Goal: Information Seeking & Learning: Learn about a topic

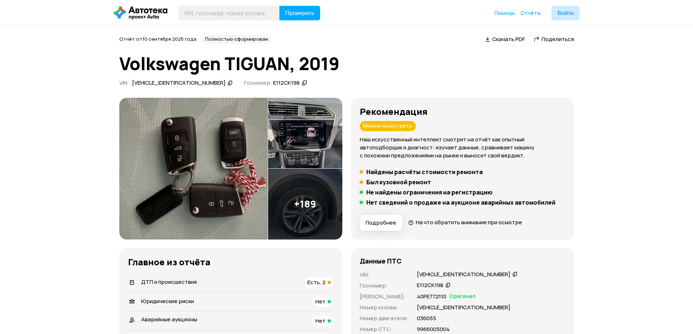
click at [396, 126] on div "Можно осмотреть" at bounding box center [388, 126] width 56 height 10
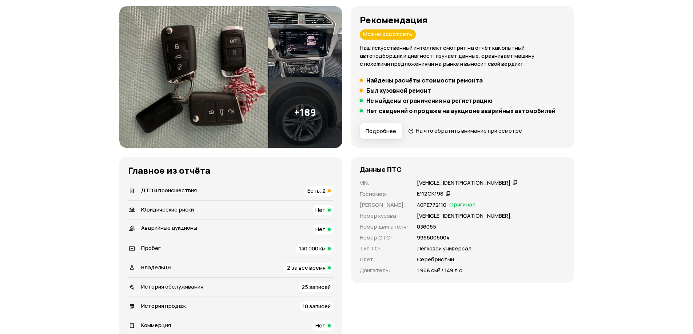
scroll to position [218, 0]
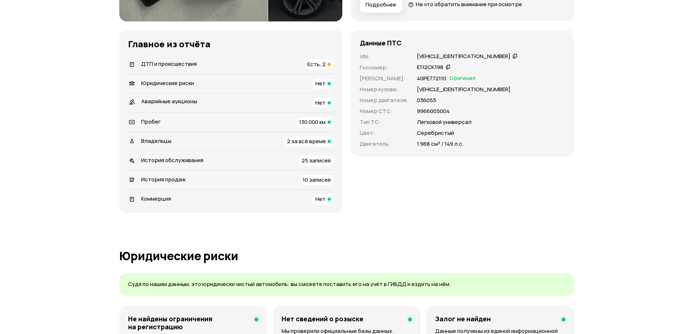
click at [322, 61] on span "Есть, 2" at bounding box center [316, 64] width 18 height 8
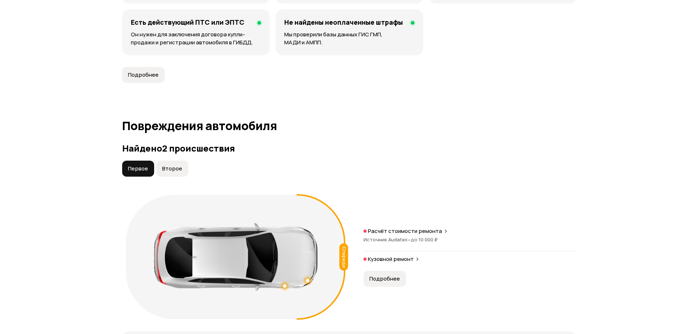
scroll to position [753, 0]
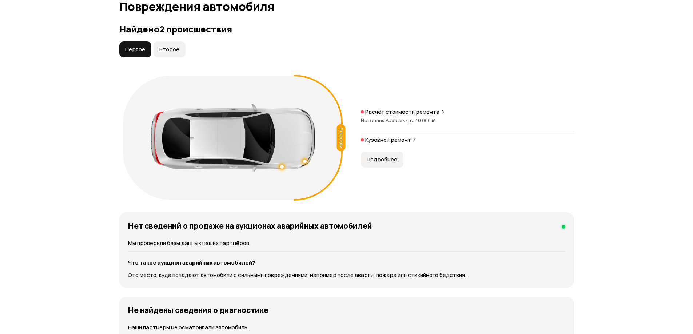
click at [373, 139] on p "Кузовной ремонт" at bounding box center [388, 139] width 46 height 7
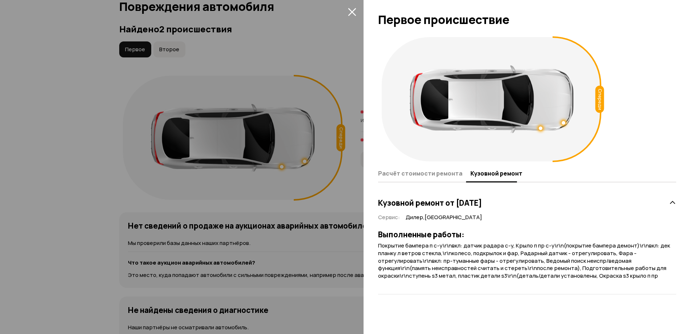
click at [352, 11] on icon "закрыть" at bounding box center [352, 12] width 8 height 8
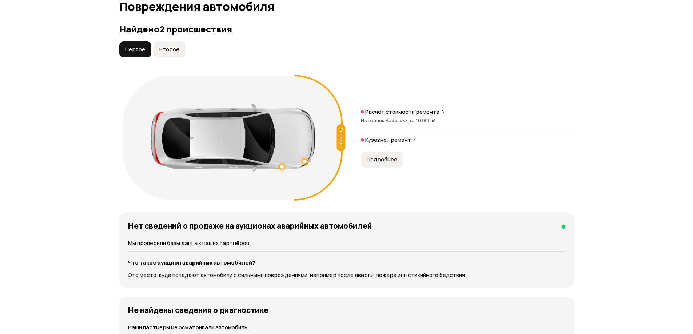
click at [169, 51] on span "Второе" at bounding box center [169, 49] width 20 height 7
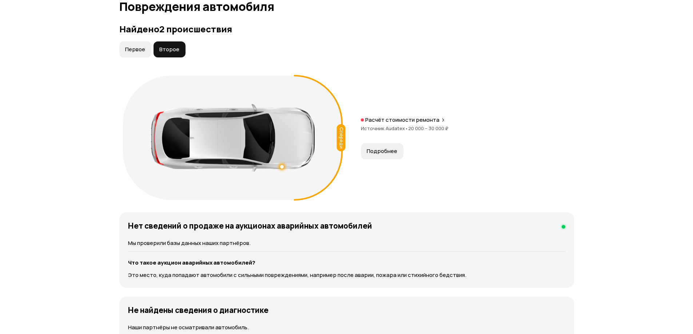
click at [376, 154] on span "Подробнее" at bounding box center [381, 151] width 31 height 7
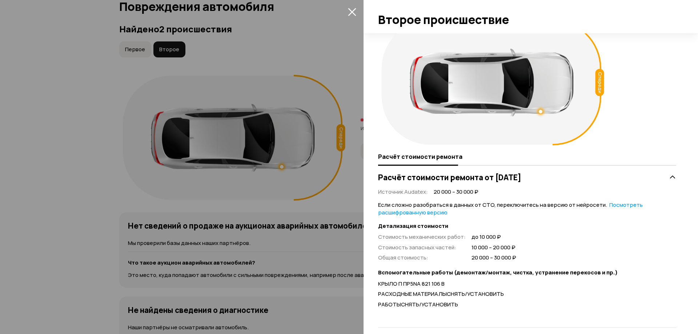
scroll to position [25, 0]
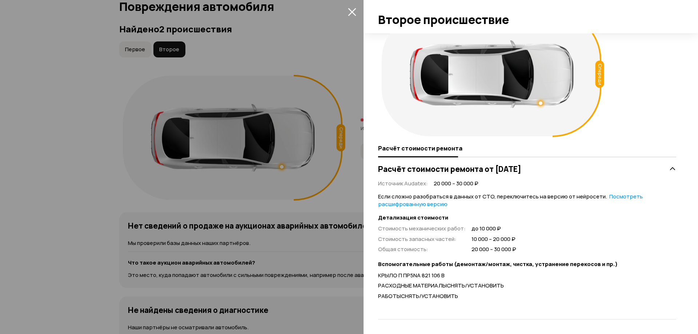
click at [354, 12] on icon "закрыть" at bounding box center [352, 12] width 8 height 8
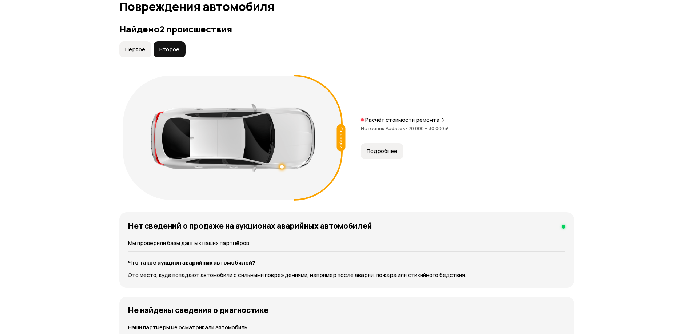
click at [143, 50] on span "Первое" at bounding box center [135, 49] width 20 height 7
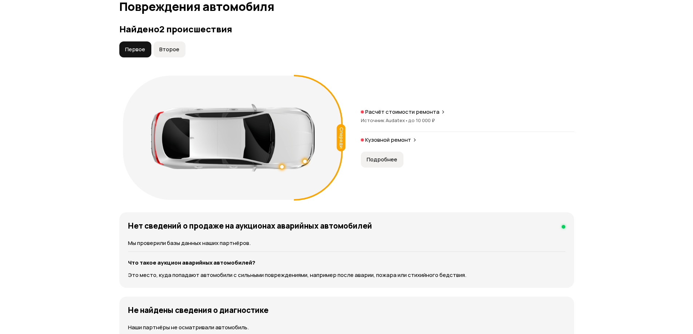
click at [382, 157] on span "Подробнее" at bounding box center [381, 159] width 31 height 7
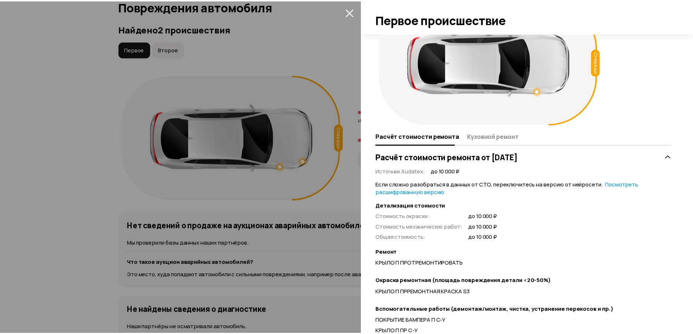
scroll to position [103, 0]
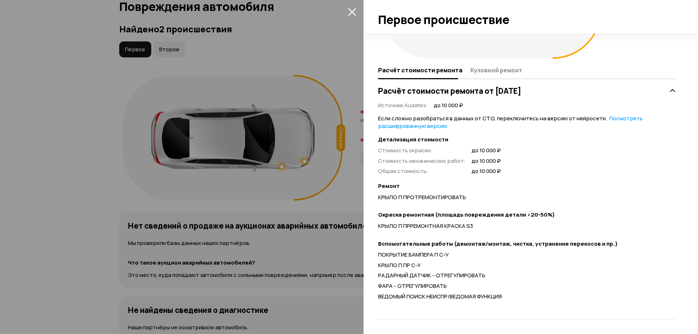
click at [354, 11] on icon "закрыть" at bounding box center [352, 12] width 8 height 8
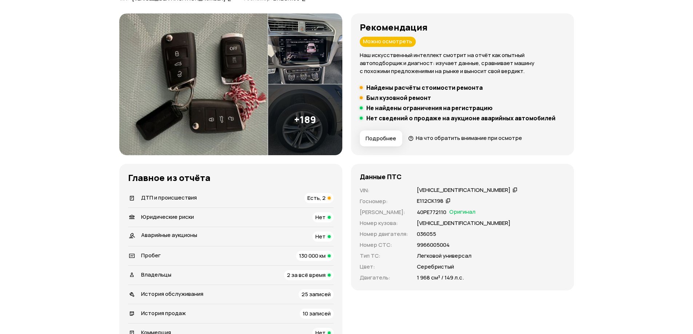
scroll to position [0, 0]
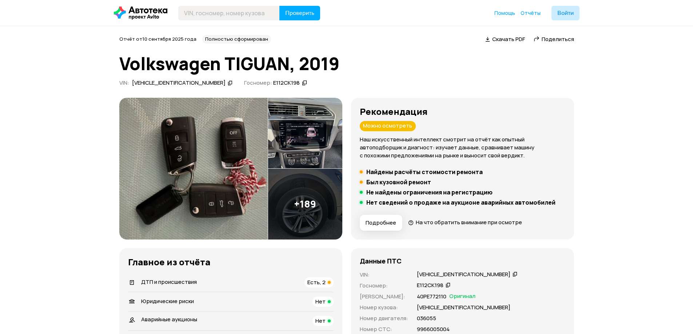
click at [378, 225] on span "Подробнее" at bounding box center [380, 222] width 31 height 7
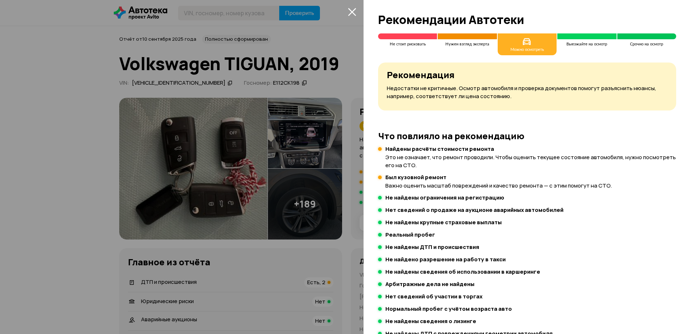
click at [353, 11] on icon "закрыть" at bounding box center [352, 12] width 8 height 8
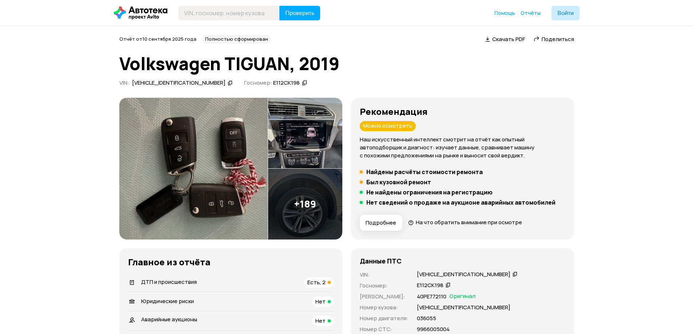
click at [314, 142] on img at bounding box center [305, 133] width 74 height 71
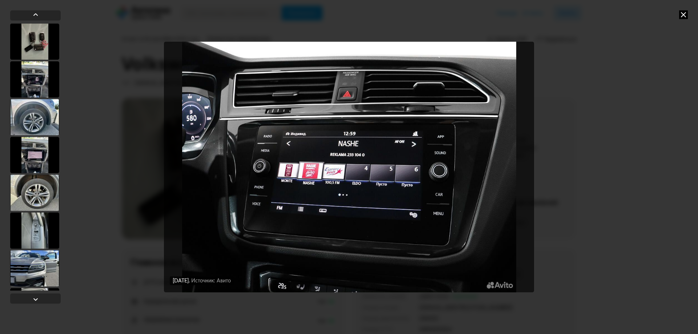
click at [686, 14] on icon at bounding box center [683, 14] width 9 height 9
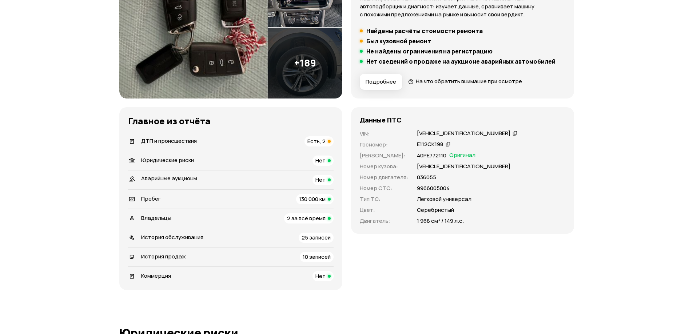
scroll to position [145, 0]
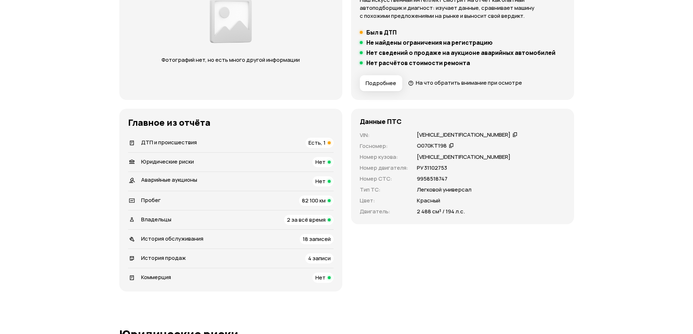
scroll to position [145, 0]
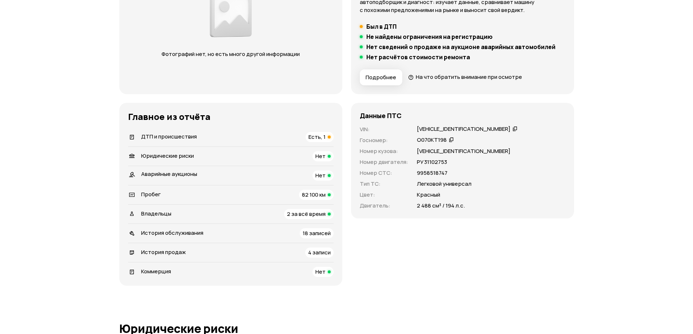
click at [315, 137] on span "Есть, 1" at bounding box center [316, 137] width 17 height 8
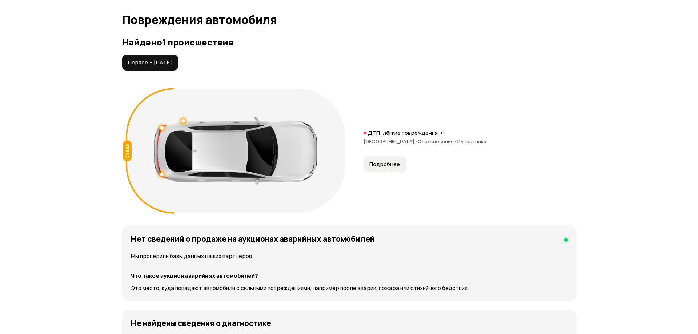
scroll to position [753, 0]
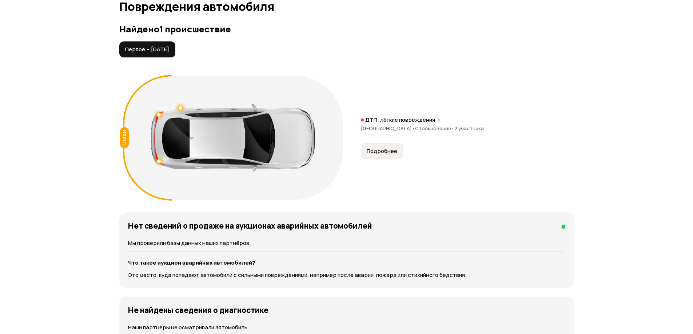
click at [378, 151] on span "Подробнее" at bounding box center [381, 151] width 31 height 7
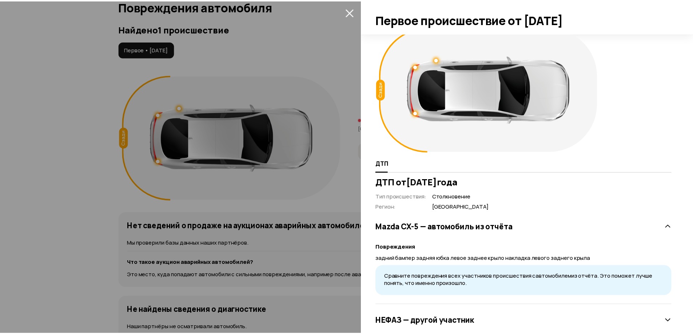
scroll to position [0, 0]
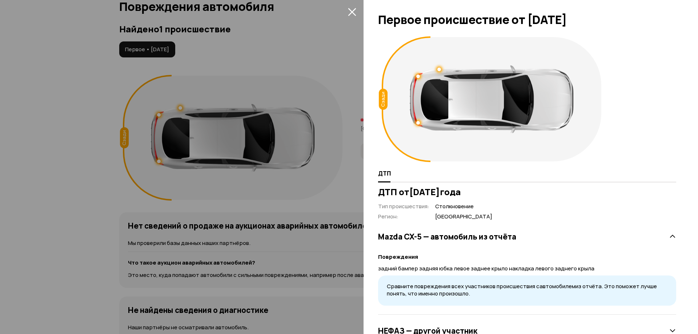
click at [353, 10] on icon "закрыть" at bounding box center [352, 12] width 8 height 8
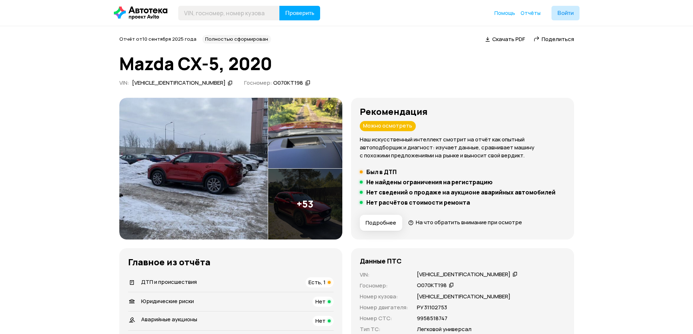
click at [209, 163] on img at bounding box center [193, 169] width 148 height 142
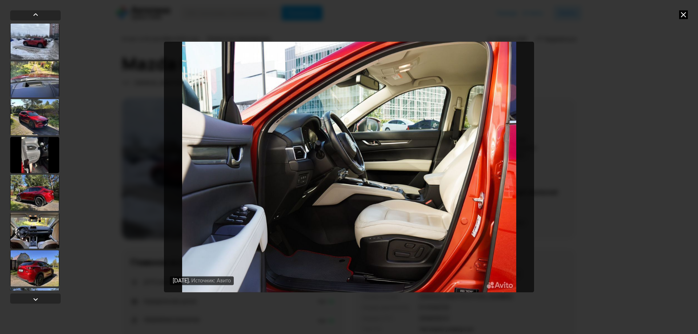
click at [682, 13] on icon at bounding box center [683, 14] width 9 height 9
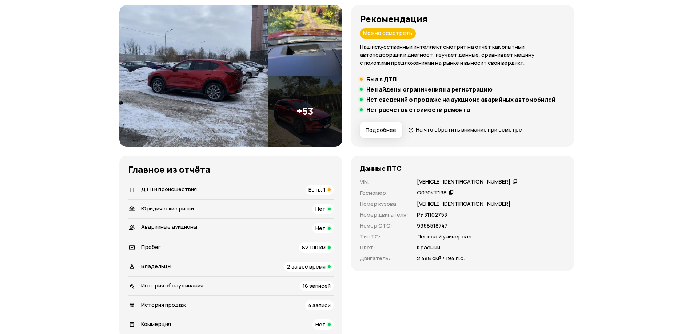
scroll to position [182, 0]
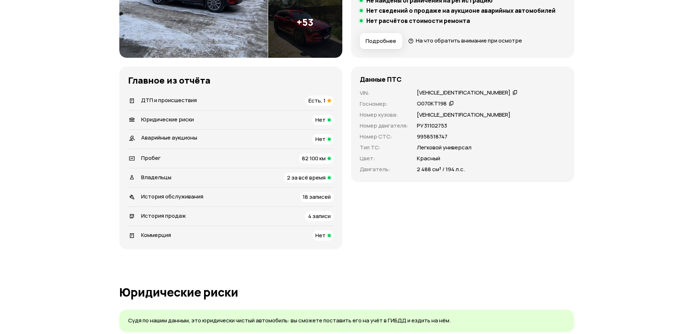
click at [169, 216] on span "История продаж" at bounding box center [163, 216] width 45 height 8
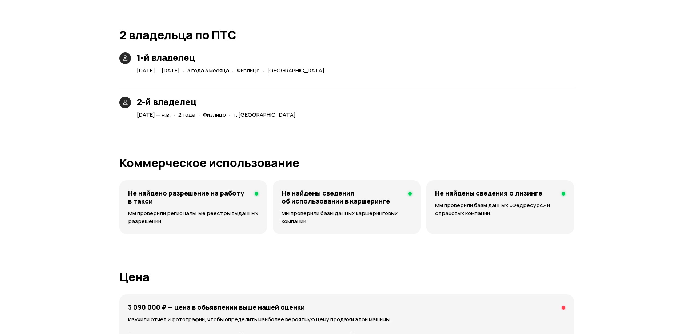
scroll to position [1591, 0]
